Goal: Transaction & Acquisition: Subscribe to service/newsletter

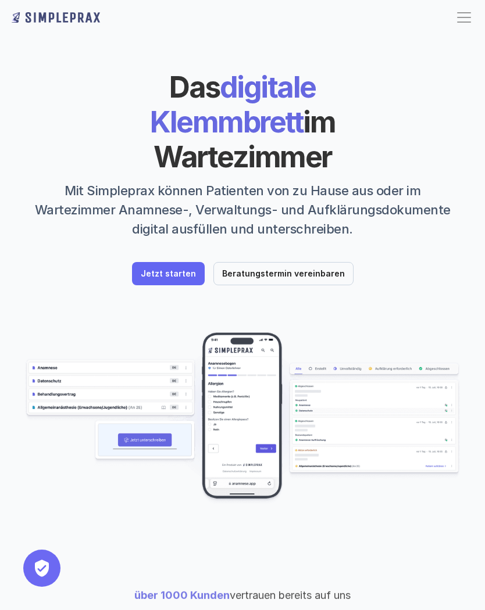
click at [180, 262] on link "Jetzt starten" at bounding box center [168, 273] width 73 height 23
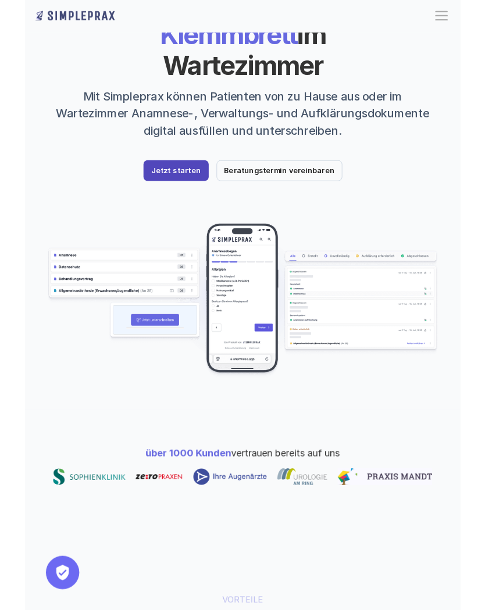
scroll to position [84, 0]
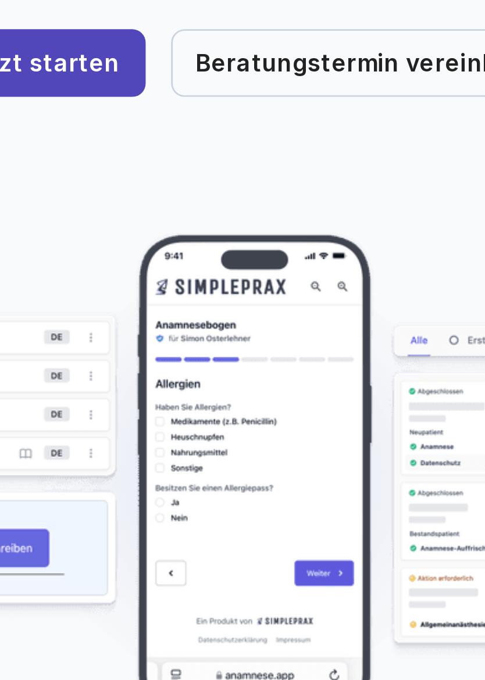
click at [107, 248] on img at bounding box center [242, 334] width 436 height 173
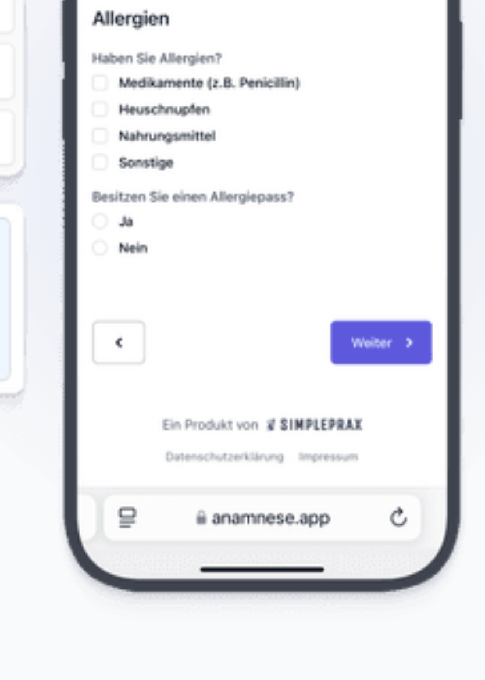
click at [56, 248] on img at bounding box center [242, 334] width 436 height 173
click at [53, 248] on img at bounding box center [242, 334] width 436 height 173
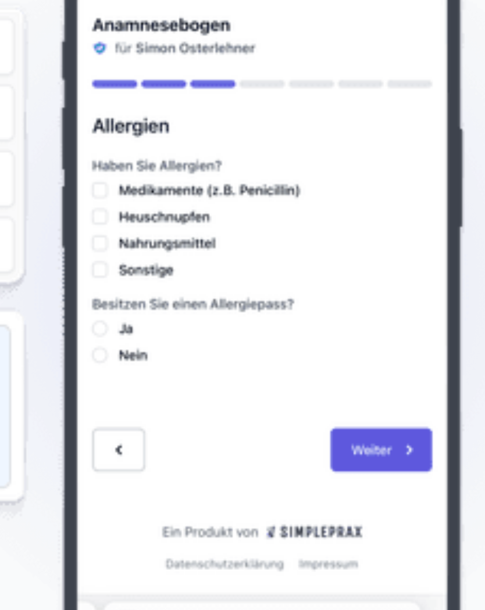
click at [80, 248] on img at bounding box center [242, 334] width 436 height 173
click at [74, 248] on img at bounding box center [242, 334] width 436 height 173
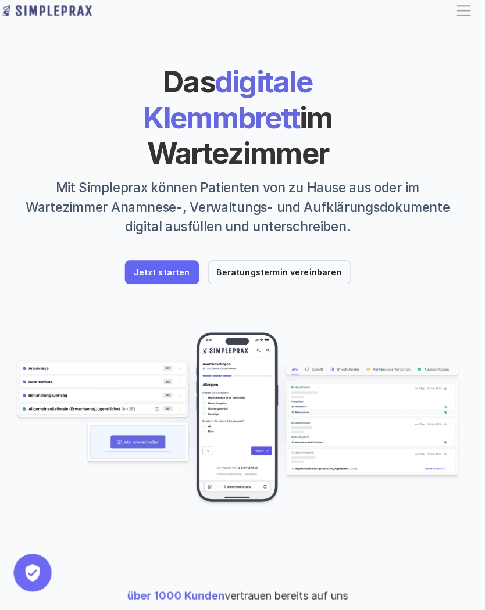
scroll to position [16, 0]
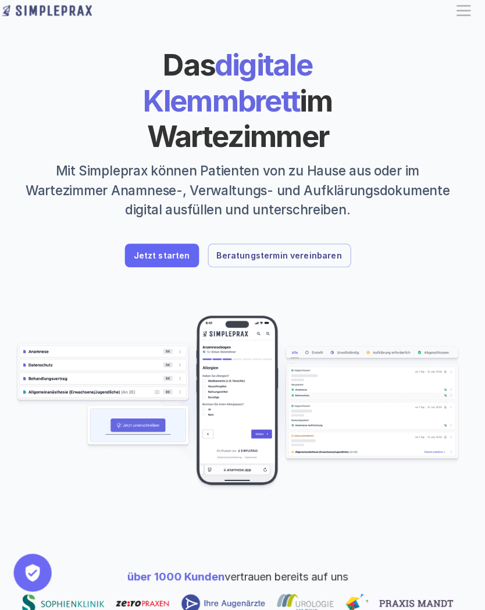
click at [279, 253] on p "Beratungstermin vereinbaren" at bounding box center [283, 258] width 123 height 10
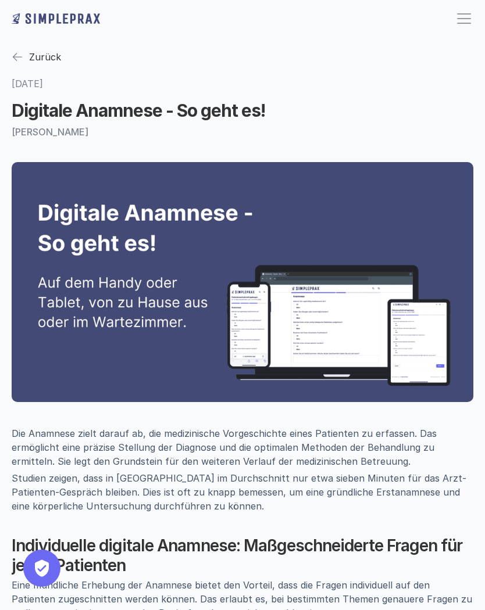
click at [33, 49] on div "Zurück" at bounding box center [45, 56] width 32 height 21
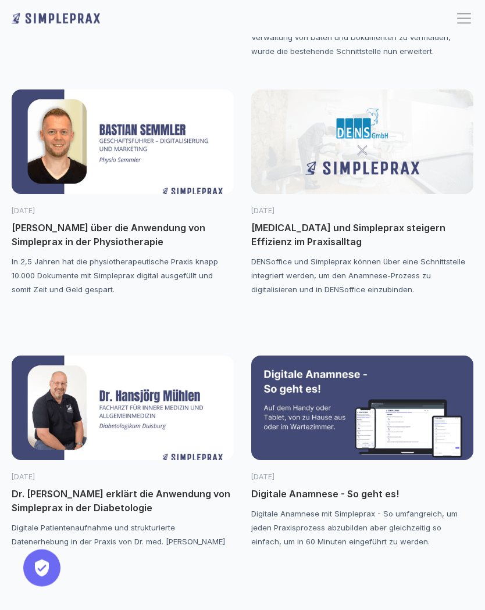
scroll to position [2173, 0]
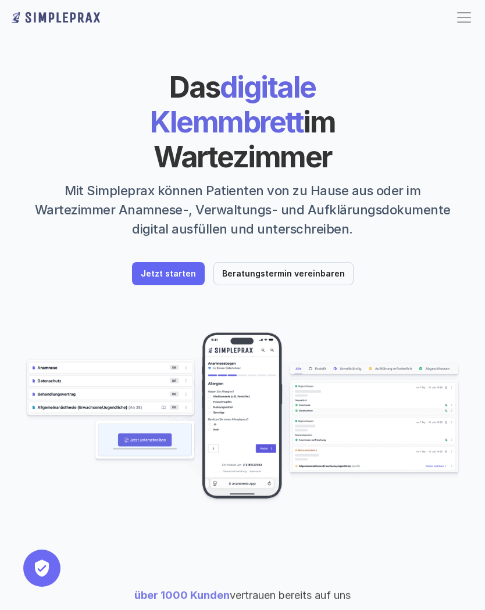
click at [178, 262] on link "Jetzt starten" at bounding box center [168, 273] width 73 height 23
click at [185, 269] on p "Jetzt starten" at bounding box center [168, 274] width 55 height 10
